Goal: Find specific page/section: Find specific page/section

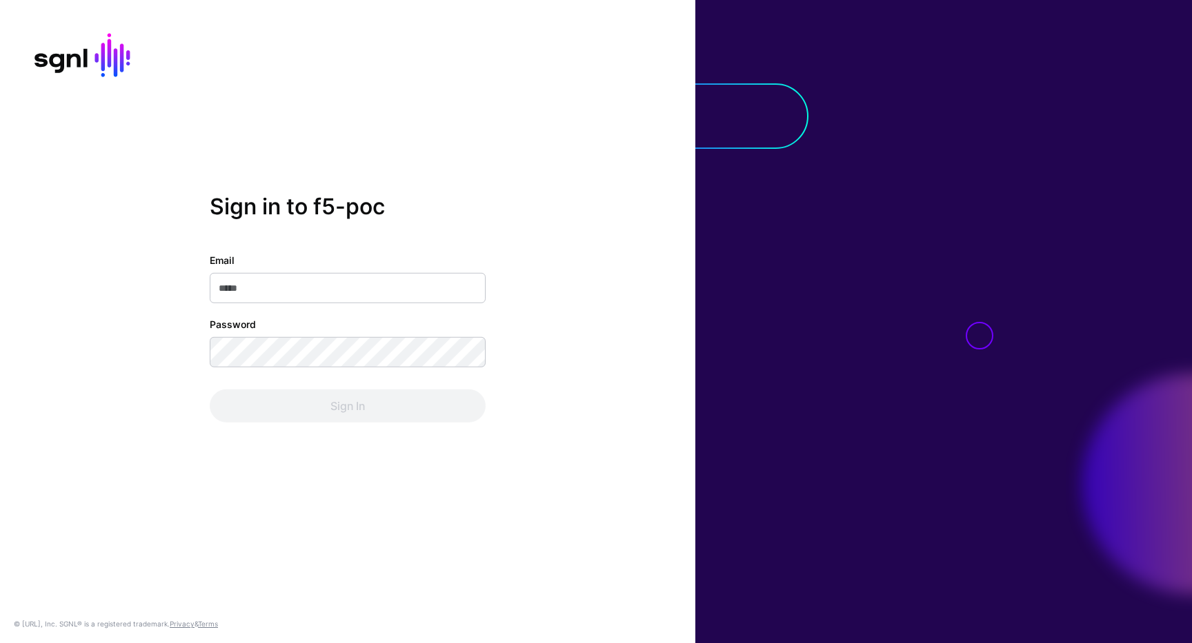
click at [0, 643] on com-1password-button at bounding box center [0, 643] width 0 height 0
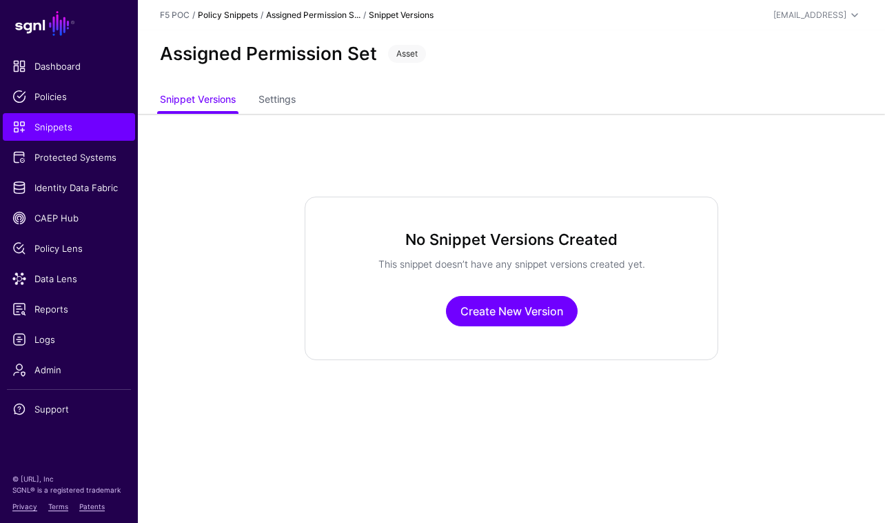
click at [241, 17] on link "Policy Snippets" at bounding box center [228, 15] width 60 height 10
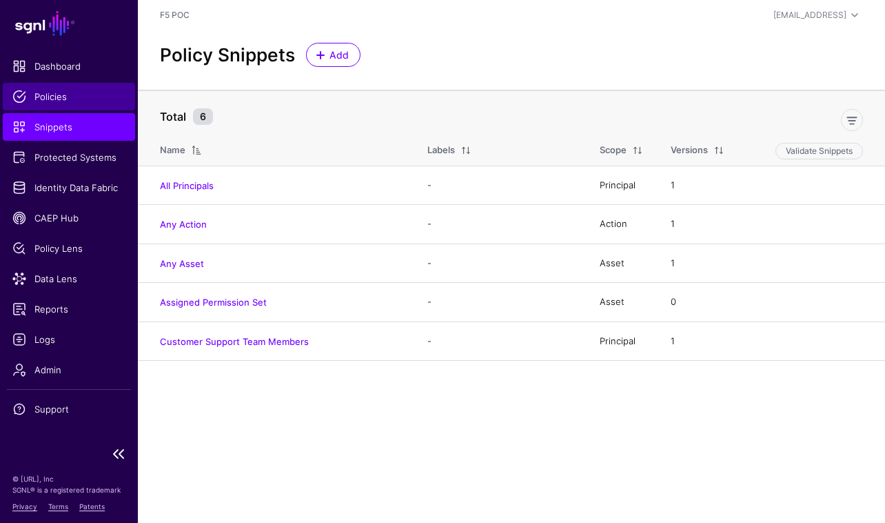
click at [61, 99] on span "Policies" at bounding box center [68, 97] width 113 height 14
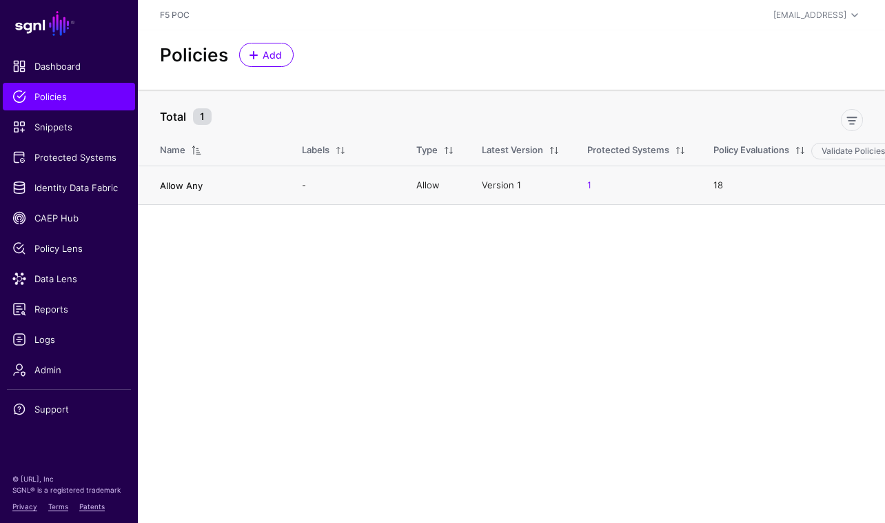
click at [177, 183] on link "Allow Any" at bounding box center [181, 185] width 43 height 11
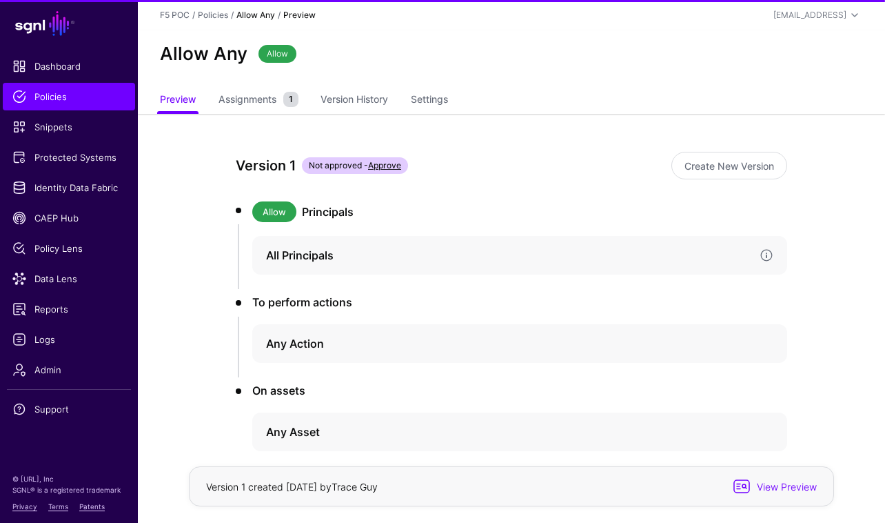
scroll to position [70, 0]
